Goal: Find specific page/section: Find specific page/section

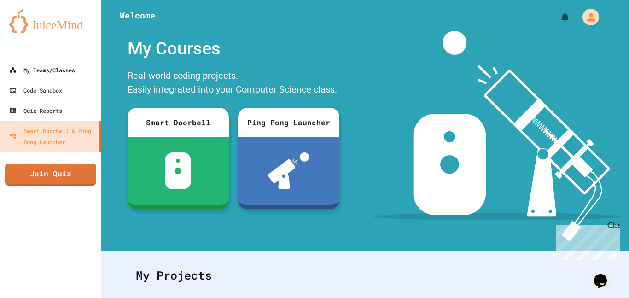
click at [82, 66] on link "My Teams/Classes" at bounding box center [50, 70] width 101 height 20
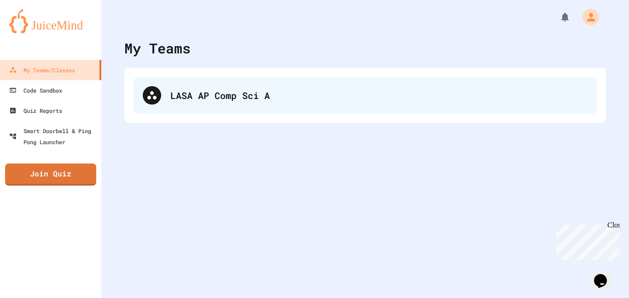
click at [178, 107] on div "LASA AP Comp Sci A" at bounding box center [365, 95] width 463 height 37
